Goal: Transaction & Acquisition: Purchase product/service

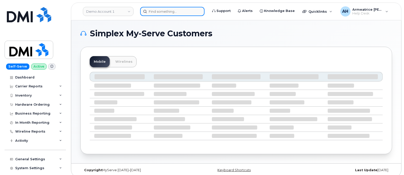
click at [170, 11] on input at bounding box center [172, 11] width 64 height 9
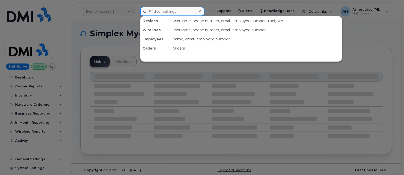
click at [161, 10] on input at bounding box center [172, 11] width 64 height 9
paste input "Vincent I Parzanese"
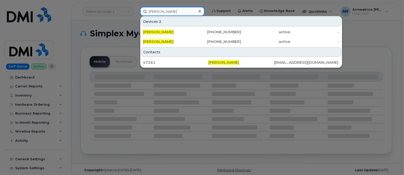
type input "Vincent I Parzanese"
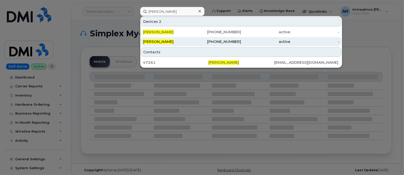
click at [217, 42] on div "610-223-7832" at bounding box center [216, 41] width 49 height 5
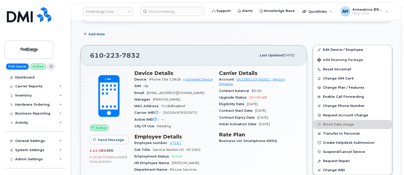
scroll to position [159, 0]
drag, startPoint x: 149, startPoint y: 78, endPoint x: 180, endPoint y: 81, distance: 31.4
click at [180, 81] on div "Device iPhone 16e 128GB + Upgrade Device" at bounding box center [173, 79] width 79 height 7
copy span "iPhone 16e 128GB"
drag, startPoint x: 90, startPoint y: 54, endPoint x: 139, endPoint y: 55, distance: 48.7
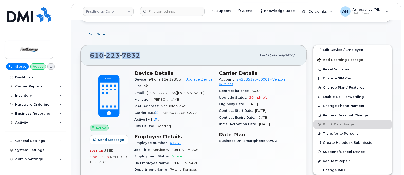
click at [139, 55] on span "610 223 7832" at bounding box center [115, 56] width 50 height 8
copy span "610 223 7832"
click at [37, 100] on div "Hardware Ordering" at bounding box center [35, 104] width 61 height 9
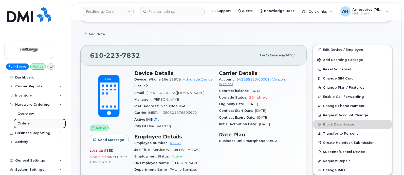
click at [39, 124] on link "Orders" at bounding box center [39, 123] width 53 height 10
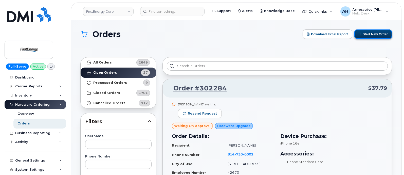
click at [369, 33] on button "Start New Order" at bounding box center [374, 33] width 38 height 9
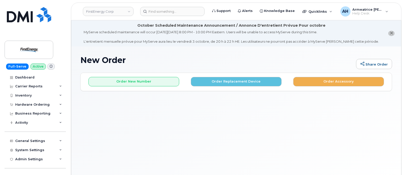
scroll to position [28, 0]
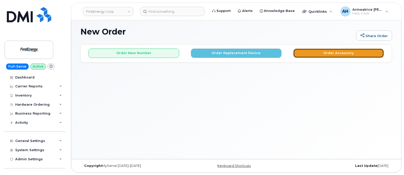
click at [330, 53] on button "Order Accessory" at bounding box center [339, 52] width 91 height 9
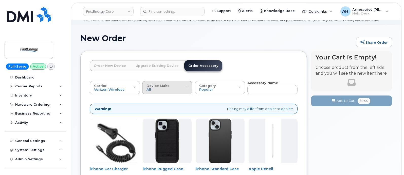
scroll to position [31, 0]
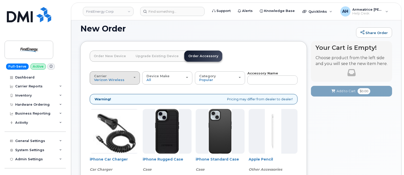
click at [135, 77] on div "Carrier Verizon Wireless AT&T Wireless US Cellular" at bounding box center [115, 78] width 42 height 8
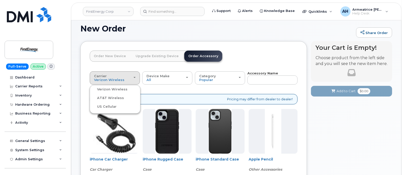
click at [114, 90] on label "Verizon Wireless" at bounding box center [109, 89] width 37 height 6
click at [0, 0] on input "Verizon Wireless" at bounding box center [0, 0] width 0 height 0
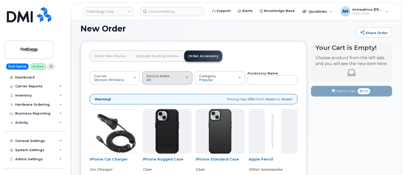
click at [164, 79] on div "Device Make All iPhone Tablet" at bounding box center [168, 78] width 42 height 8
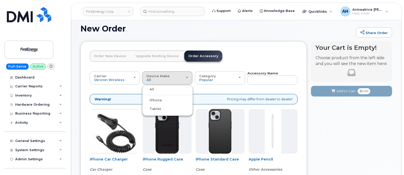
click at [168, 98] on div "iPhone" at bounding box center [168, 100] width 48 height 6
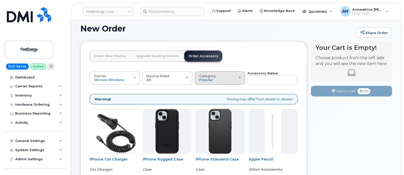
click at [218, 78] on div "Category Popular" at bounding box center [220, 78] width 42 height 8
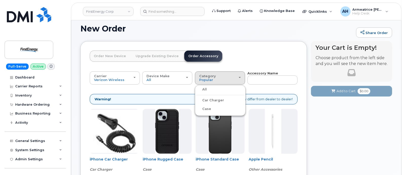
click at [217, 89] on div "All" at bounding box center [220, 89] width 48 height 6
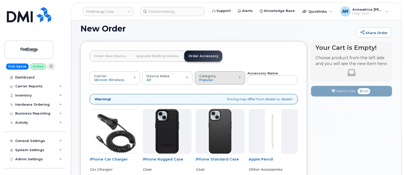
click at [210, 76] on span "Category" at bounding box center [207, 76] width 17 height 4
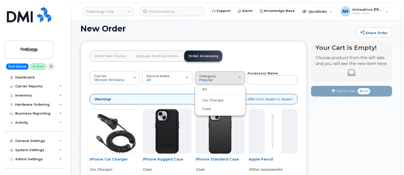
click at [217, 88] on div "All" at bounding box center [220, 89] width 48 height 6
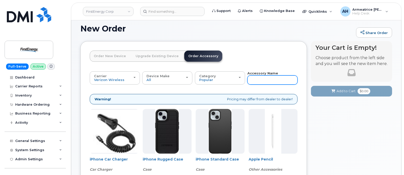
click at [254, 78] on input "text" at bounding box center [273, 79] width 50 height 9
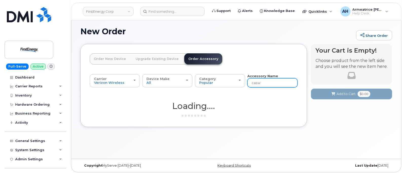
scroll to position [28, 0]
type input "ca"
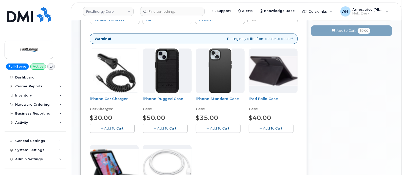
scroll to position [60, 0]
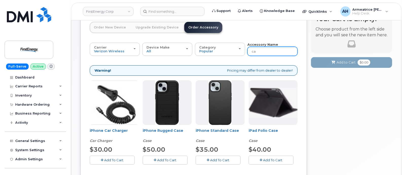
click at [260, 53] on input "ca" at bounding box center [273, 51] width 50 height 9
type input "case"
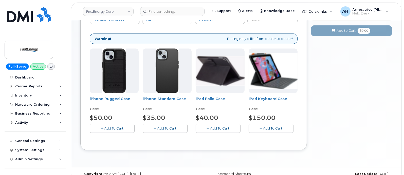
scroll to position [100, 0]
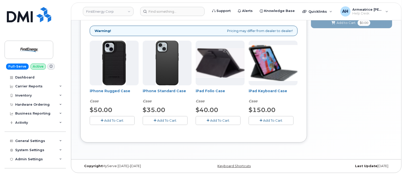
click at [113, 75] on img at bounding box center [114, 63] width 24 height 45
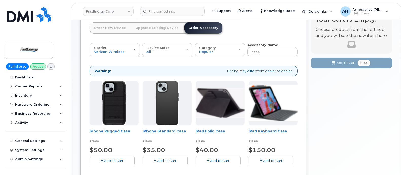
scroll to position [68, 0]
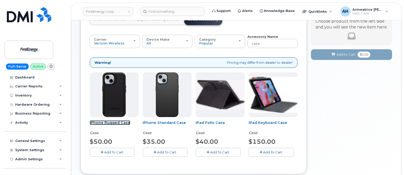
click at [112, 121] on link "iPhone Rugged Case" at bounding box center [110, 122] width 41 height 5
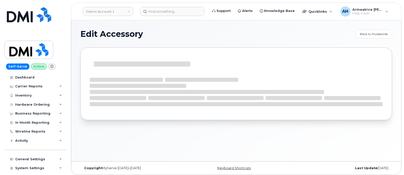
select select "Case"
